Goal: Information Seeking & Learning: Check status

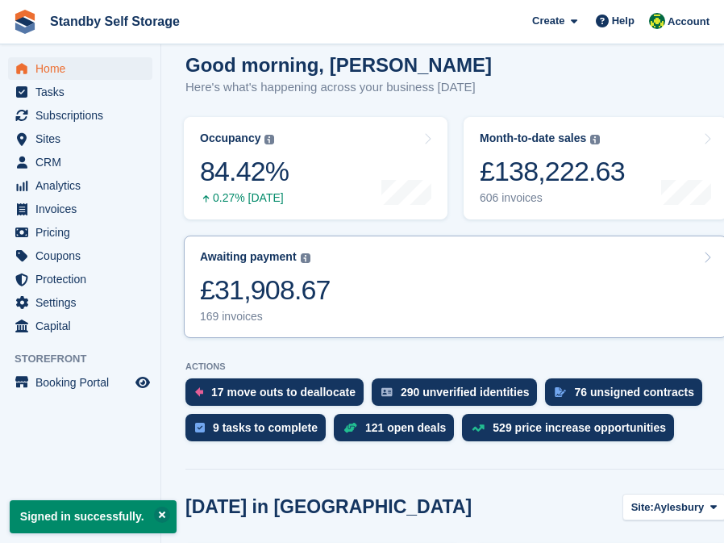
scroll to position [87, 0]
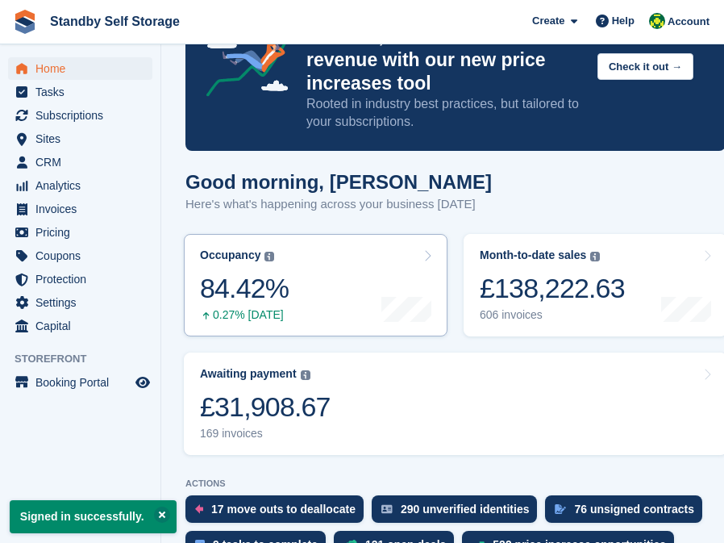
click at [266, 298] on div "84.42%" at bounding box center [244, 288] width 89 height 33
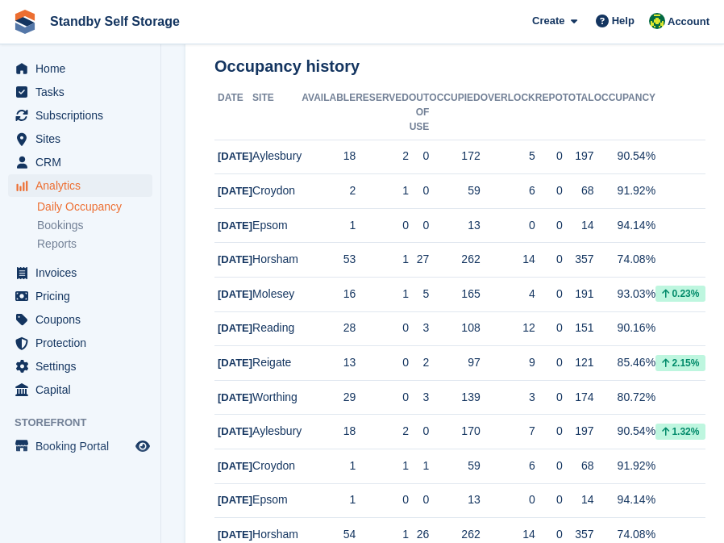
scroll to position [295, 0]
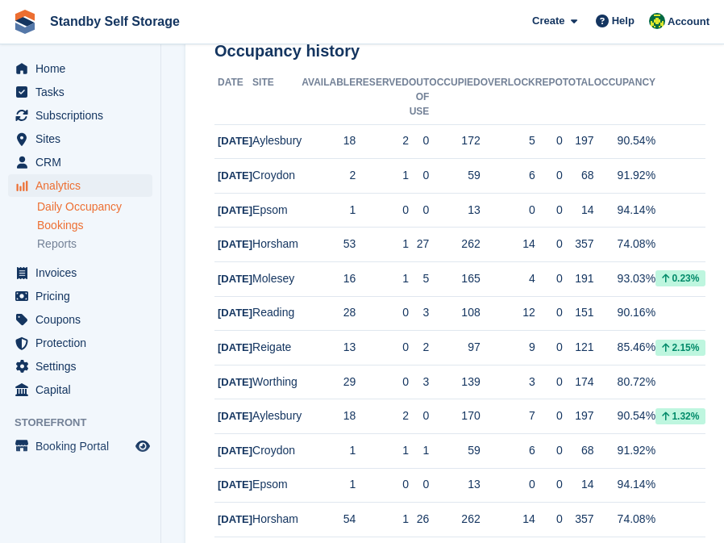
click at [63, 224] on link "Bookings" at bounding box center [94, 225] width 115 height 15
click at [60, 244] on link "Reports" at bounding box center [94, 243] width 115 height 15
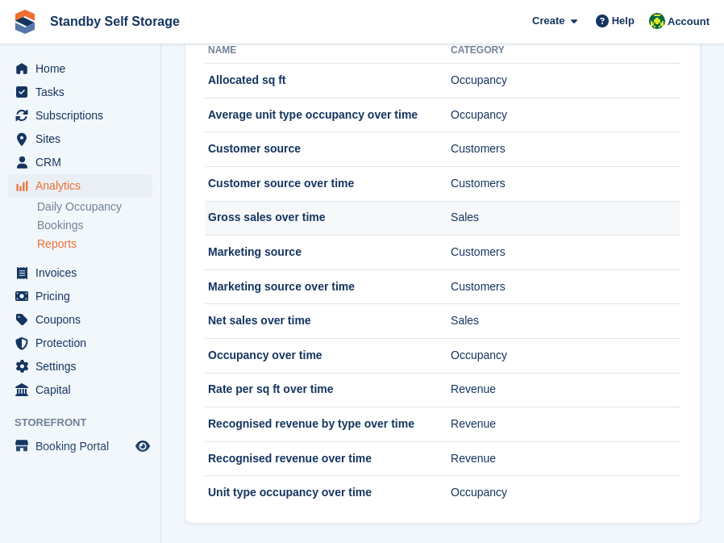
scroll to position [98, 0]
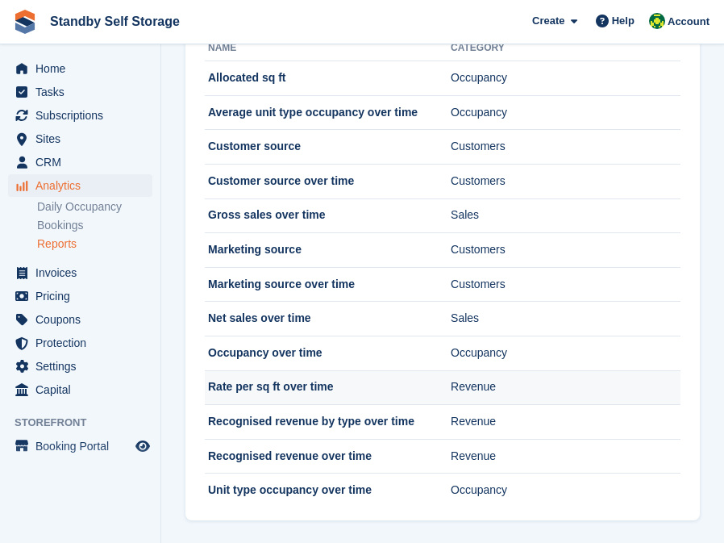
click at [289, 386] on td "Rate per sq ft over time" at bounding box center [328, 387] width 246 height 35
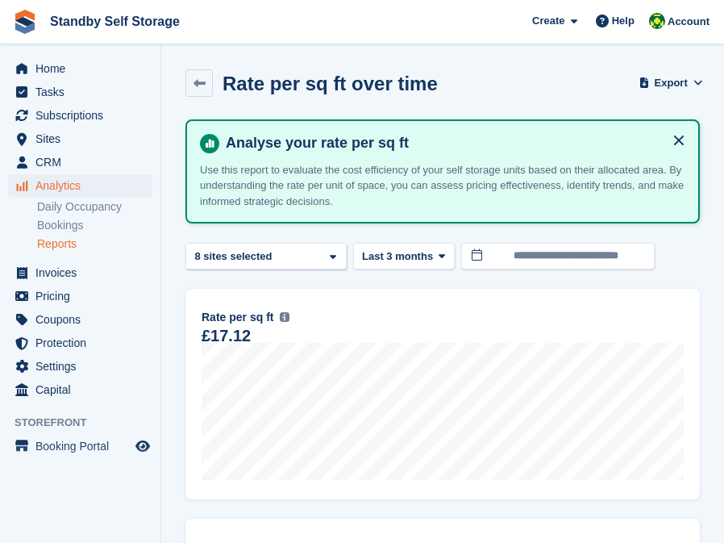
click at [65, 248] on link "Reports" at bounding box center [94, 243] width 115 height 15
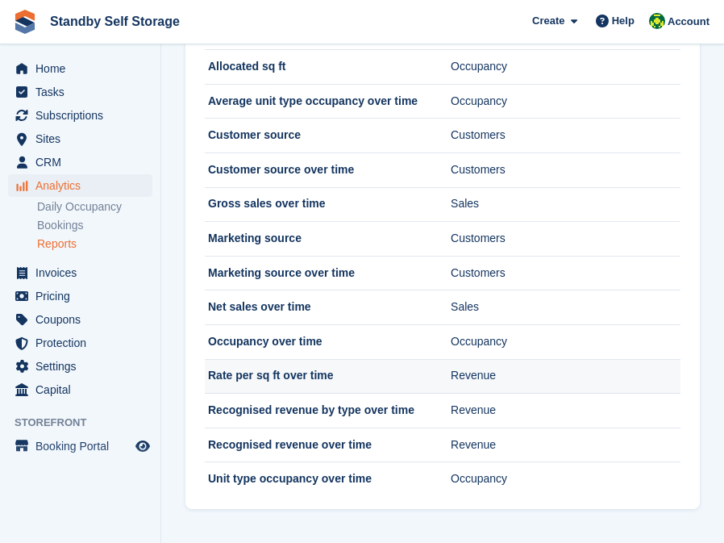
scroll to position [109, 0]
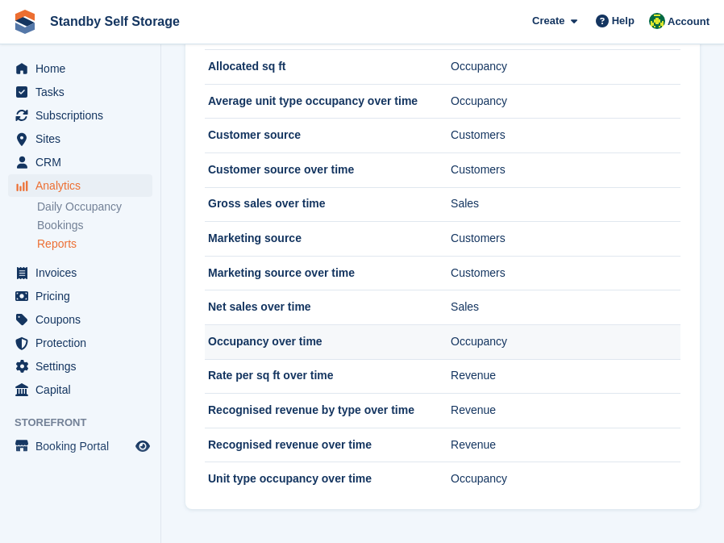
click at [288, 340] on td "Occupancy over time" at bounding box center [328, 341] width 246 height 35
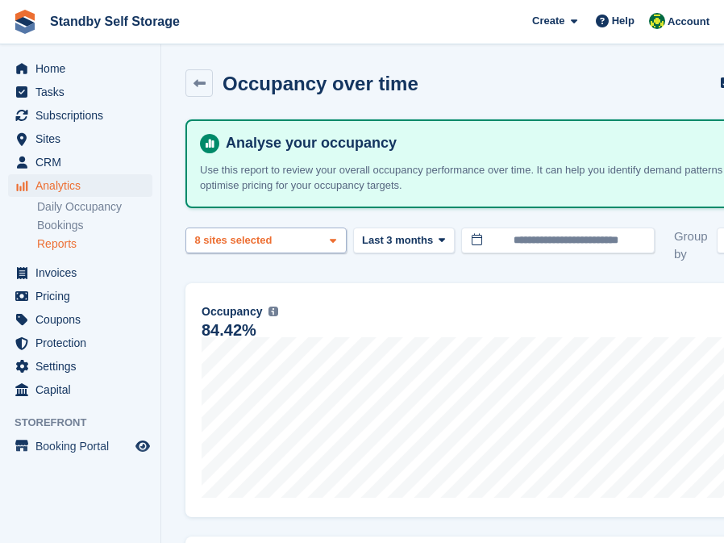
click at [310, 240] on div "[GEOGRAPHIC_DATA] 2 sites selected 3 sites selected 4 sites selected 5 sites se…" at bounding box center [266, 240] width 161 height 27
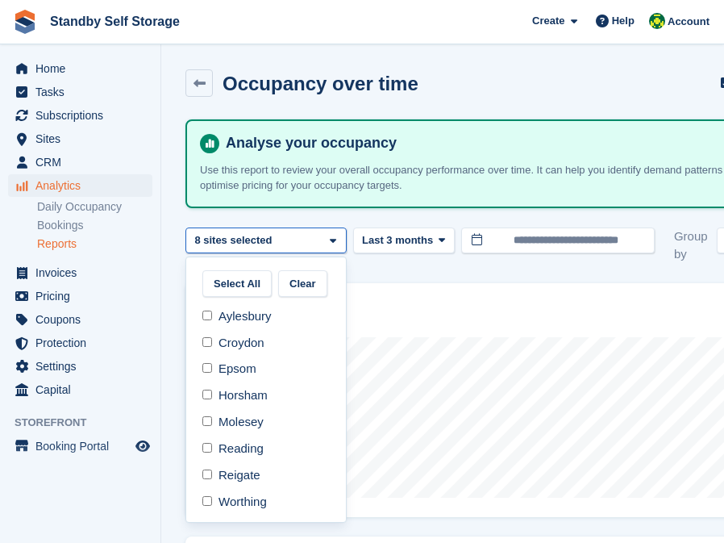
click at [453, 330] on div "84.42%" at bounding box center [484, 330] width 564 height 14
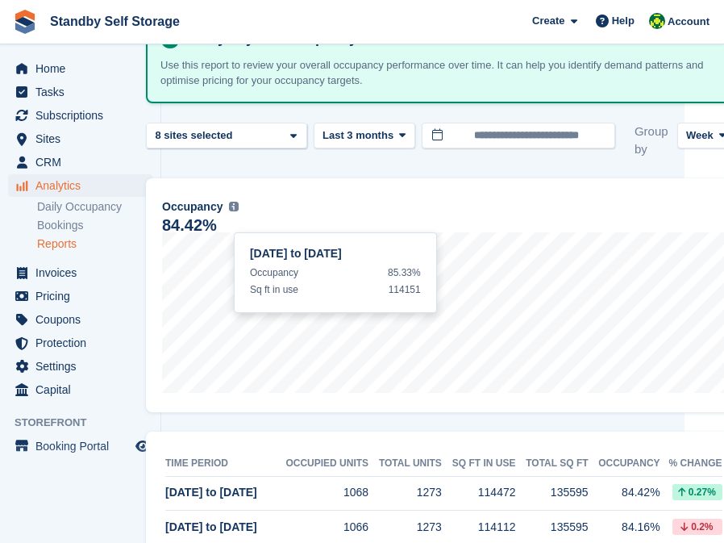
scroll to position [106, 40]
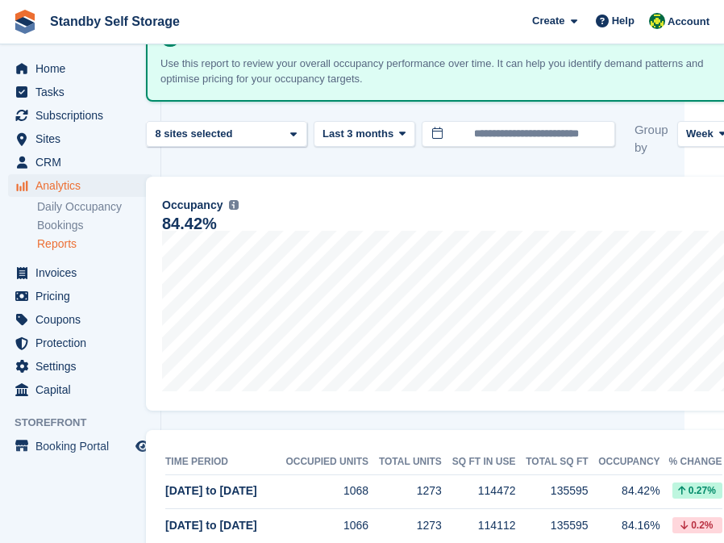
click at [532, 226] on div "84.42%" at bounding box center [444, 224] width 564 height 14
click at [405, 131] on icon at bounding box center [402, 133] width 6 height 10
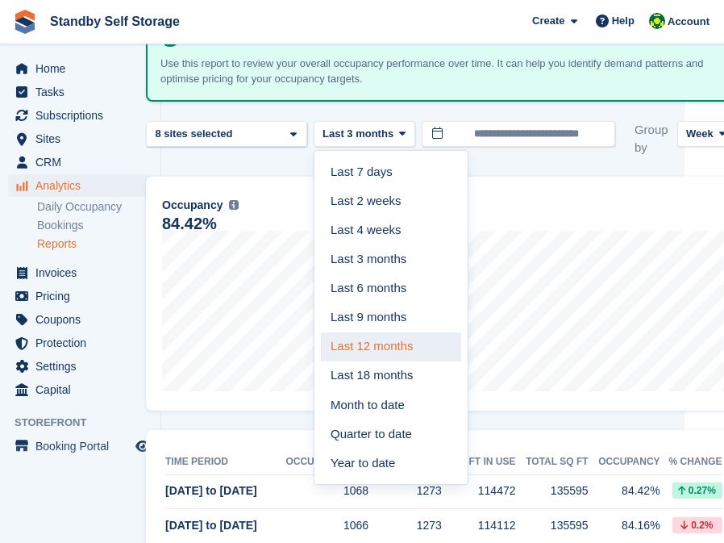
click at [381, 342] on link "Last 12 months" at bounding box center [391, 346] width 140 height 29
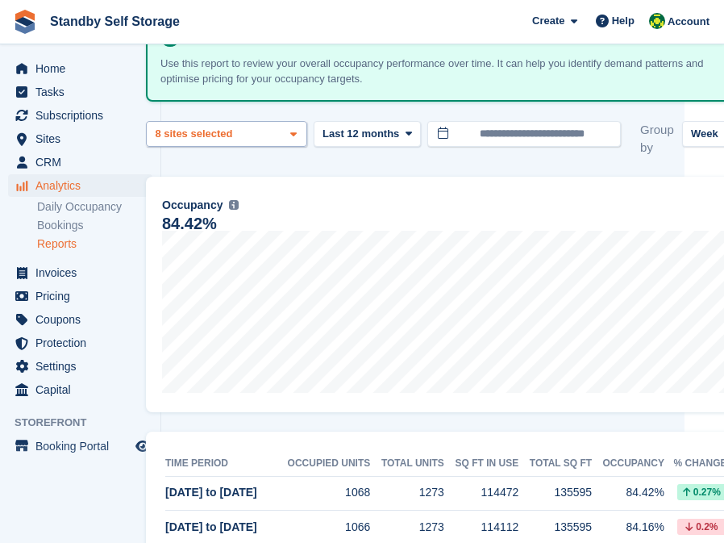
click at [293, 129] on icon at bounding box center [293, 134] width 6 height 10
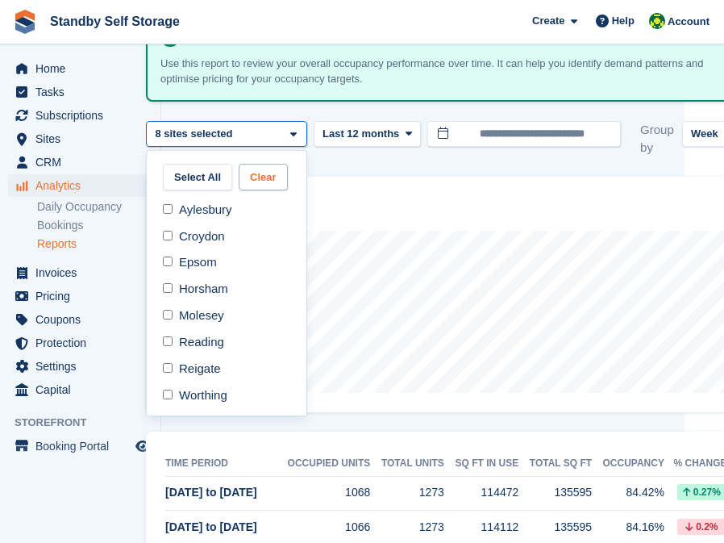
click at [265, 176] on button "Clear" at bounding box center [263, 177] width 49 height 27
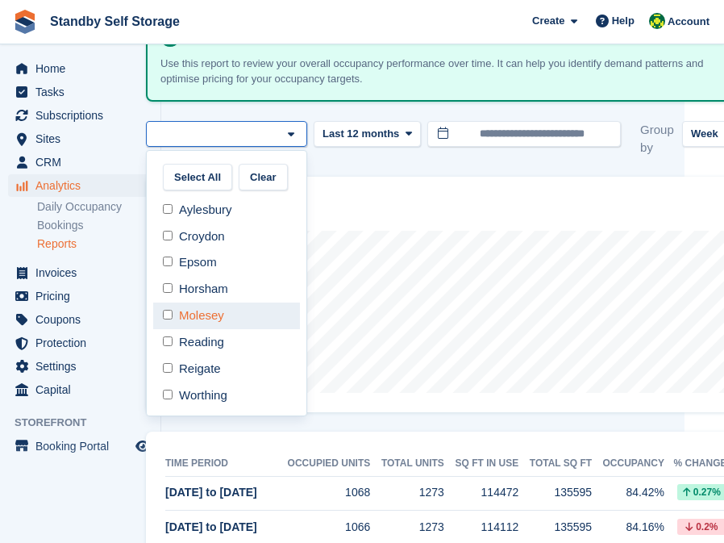
select select "***"
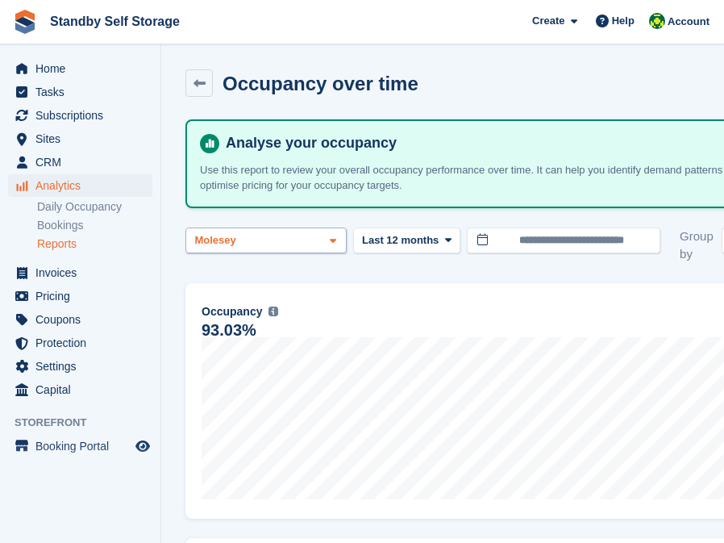
click at [339, 240] on span at bounding box center [333, 241] width 13 height 13
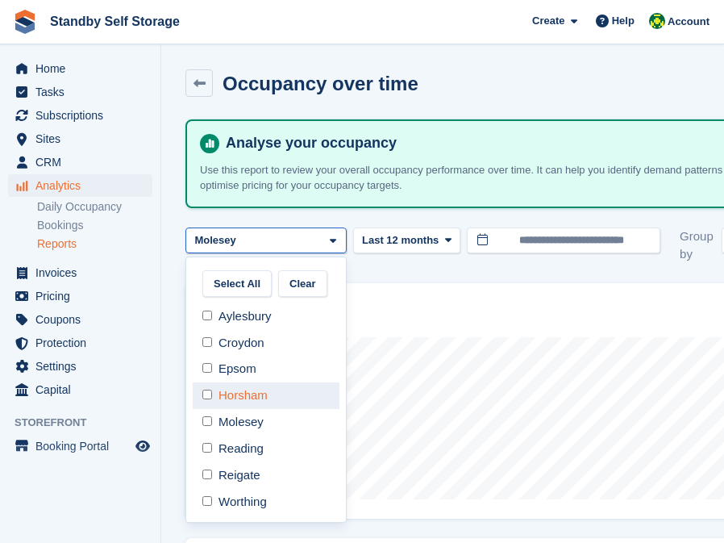
select select "***"
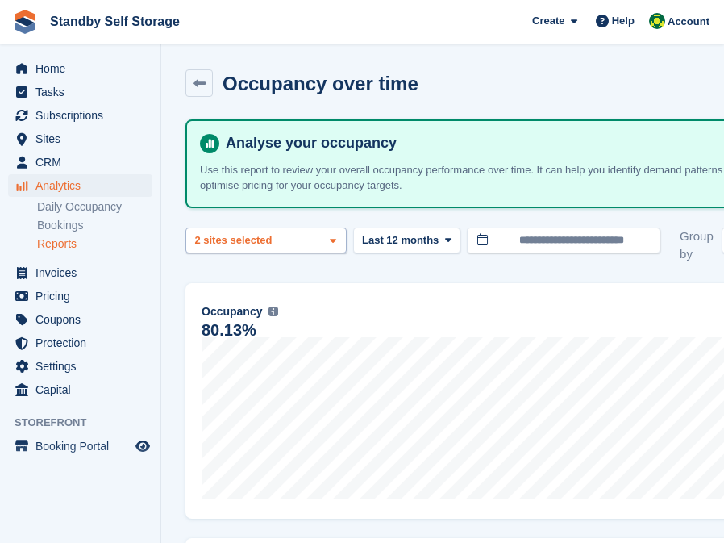
click at [336, 240] on icon at bounding box center [333, 241] width 6 height 10
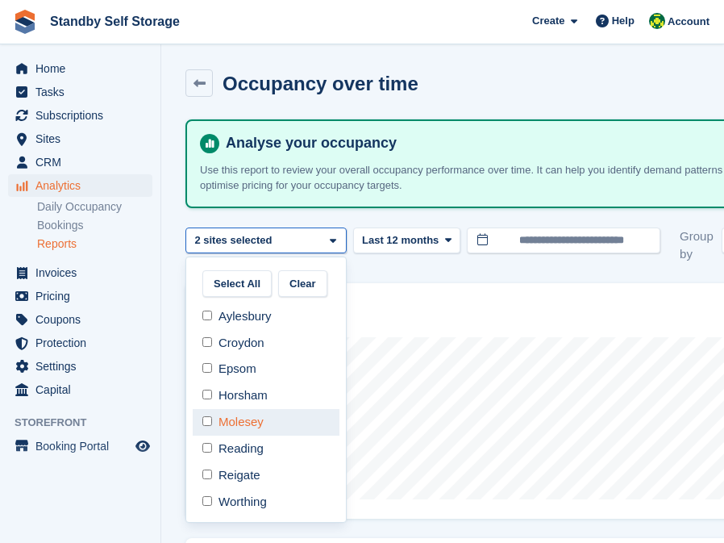
select select "***"
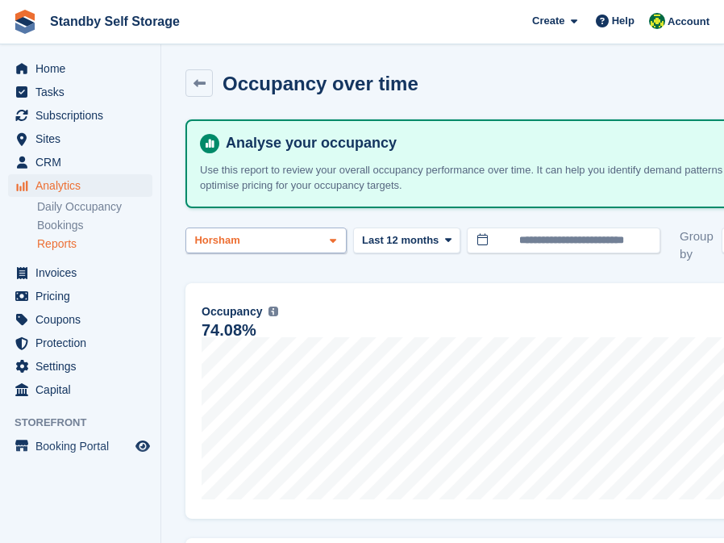
click at [332, 237] on icon at bounding box center [333, 241] width 6 height 10
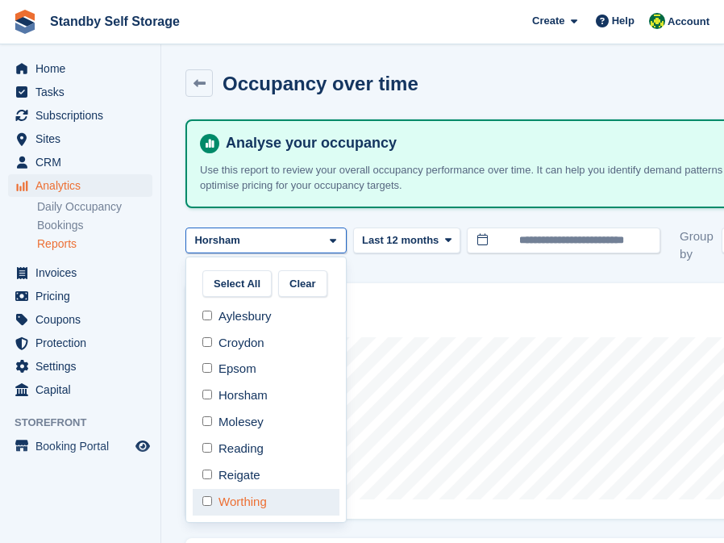
select select "***"
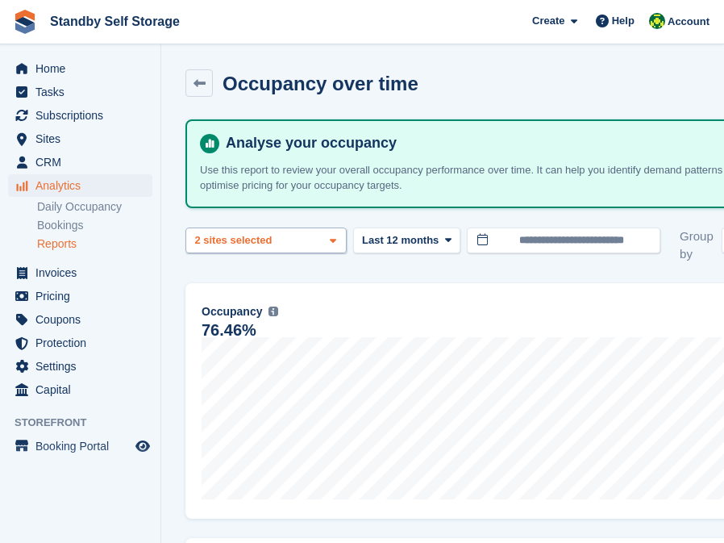
click at [336, 236] on icon at bounding box center [333, 241] width 6 height 10
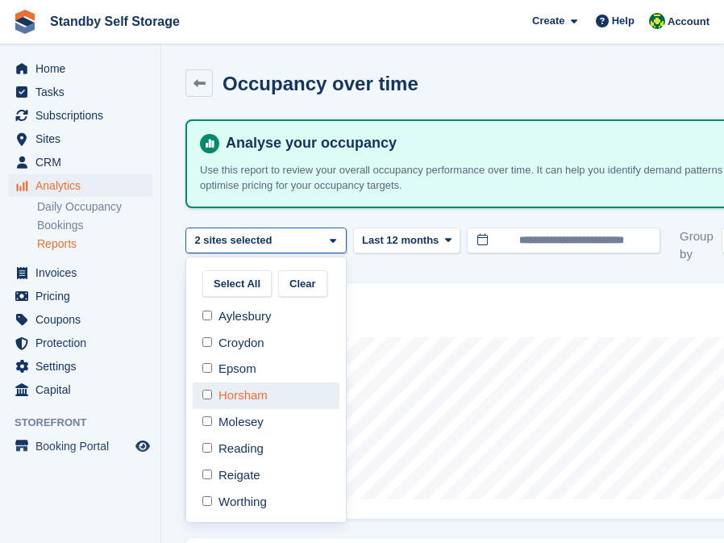
select select "***"
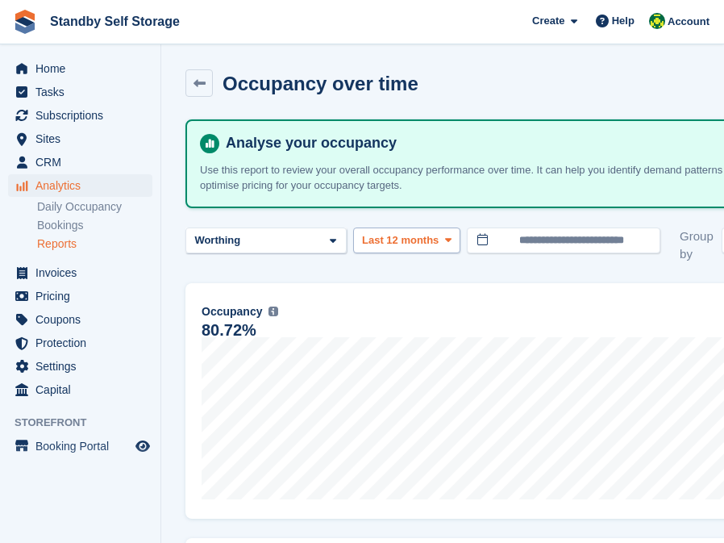
click at [450, 238] on icon at bounding box center [448, 240] width 6 height 10
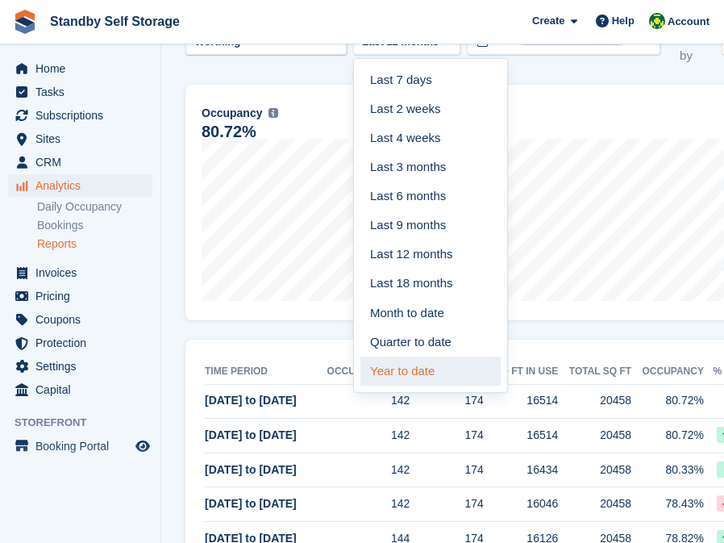
scroll to position [197, 0]
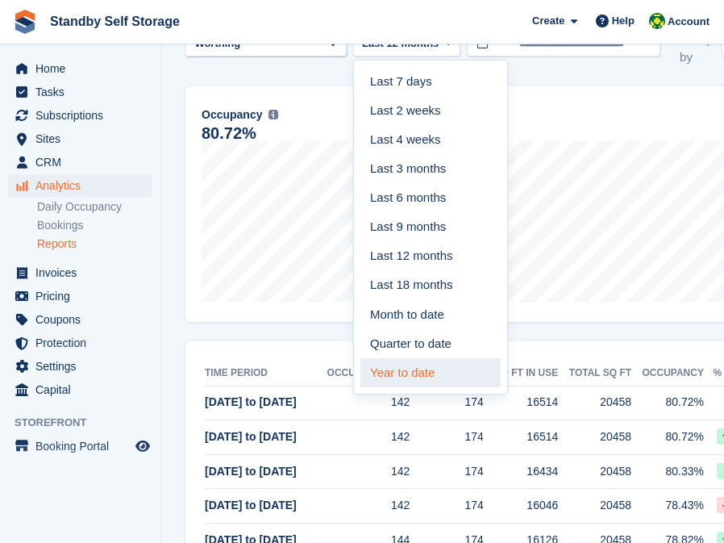
click at [430, 366] on link "Year to date" at bounding box center [431, 372] width 140 height 29
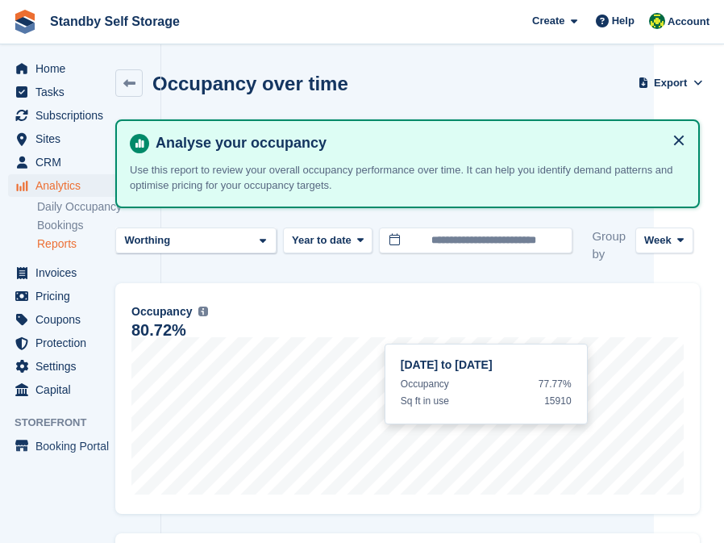
scroll to position [0, 70]
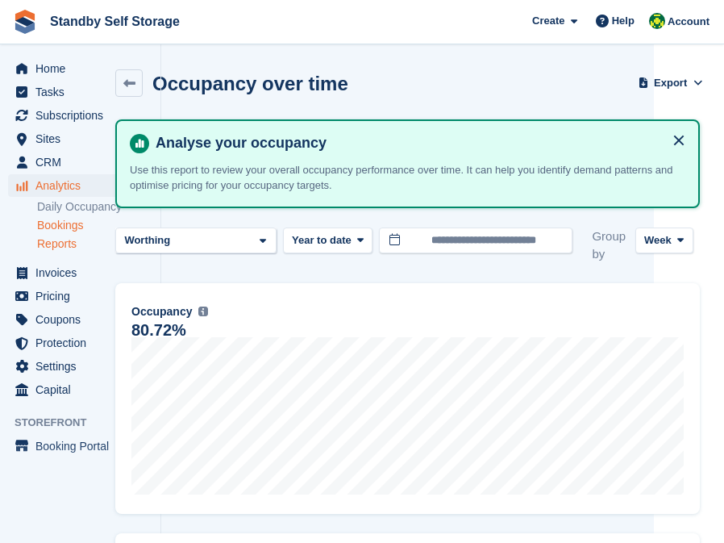
click at [48, 223] on link "Bookings" at bounding box center [94, 225] width 115 height 15
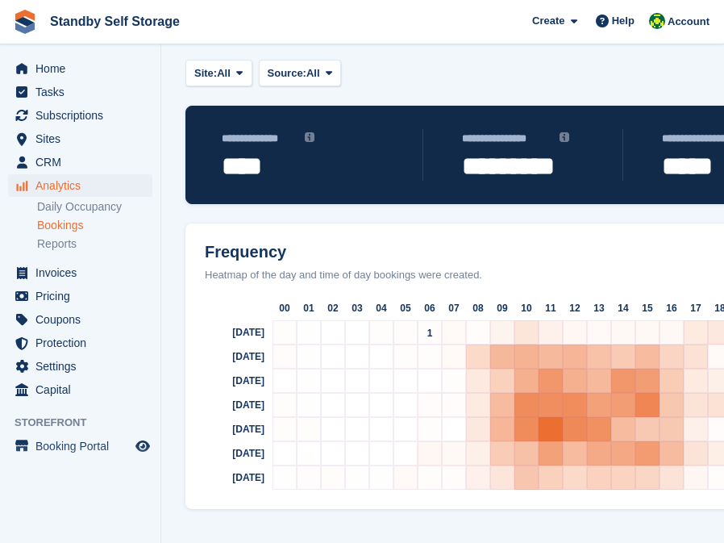
scroll to position [56, 0]
